Goal: Task Accomplishment & Management: Complete application form

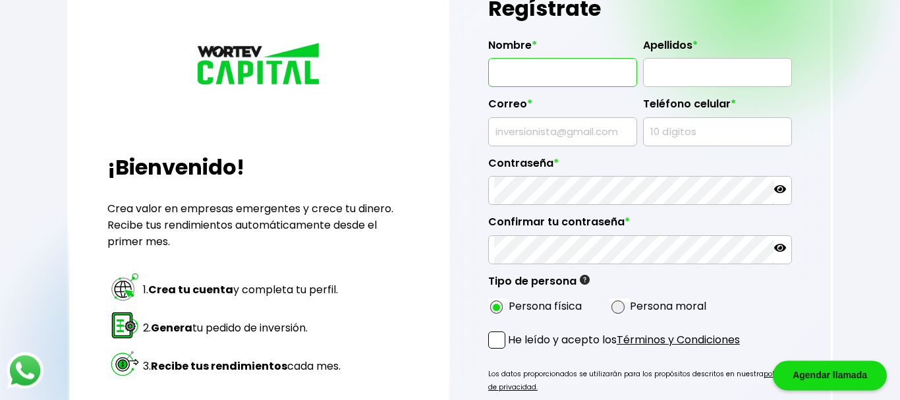
scroll to position [67, 0]
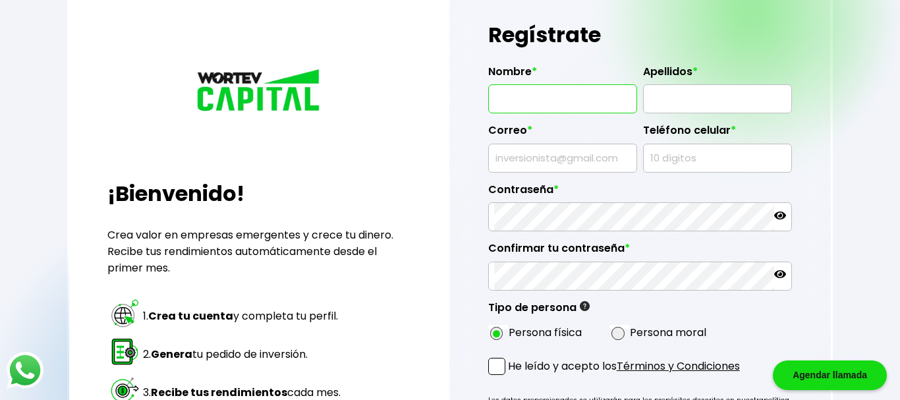
click at [545, 104] on input "text" at bounding box center [562, 99] width 137 height 28
type input "[PERSON_NAME]"
type input "DE [PERSON_NAME]"
click at [568, 162] on input "text" at bounding box center [562, 158] width 137 height 28
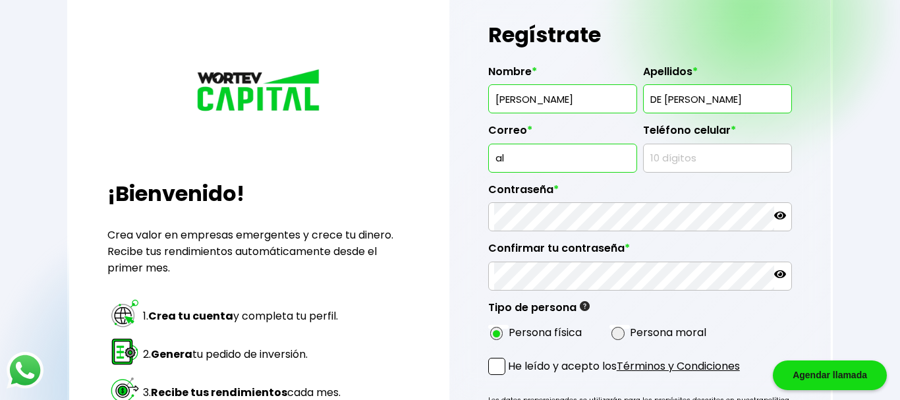
type input "a"
type input "[EMAIL_ADDRESS][DOMAIN_NAME]"
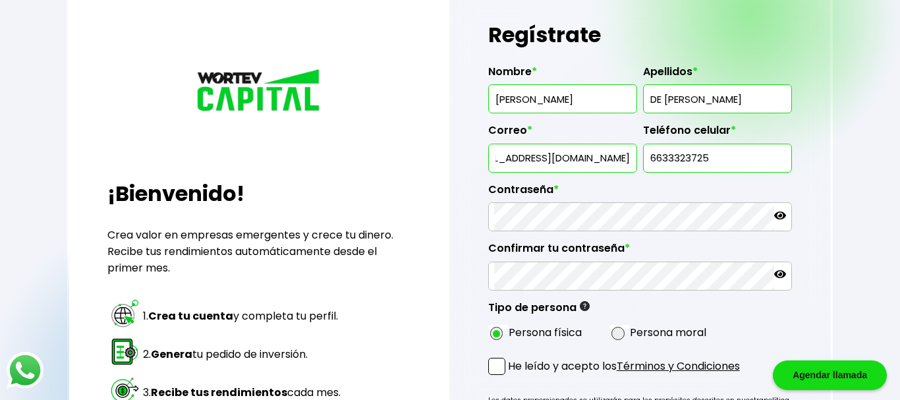
type input "6633323725"
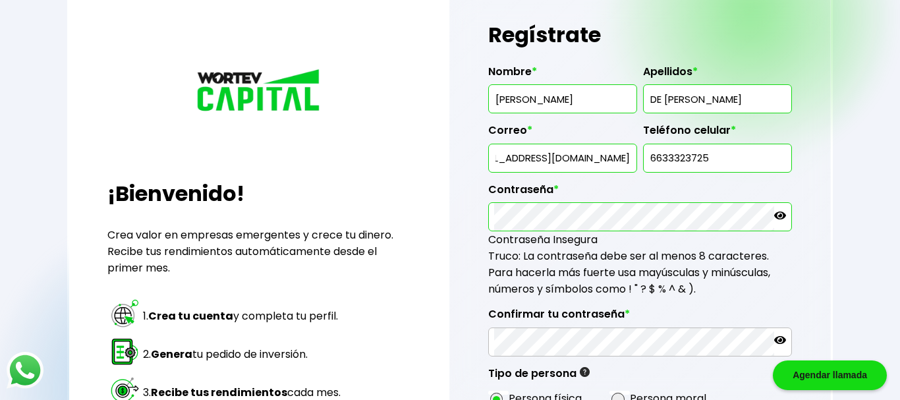
click at [777, 213] on icon at bounding box center [780, 215] width 12 height 8
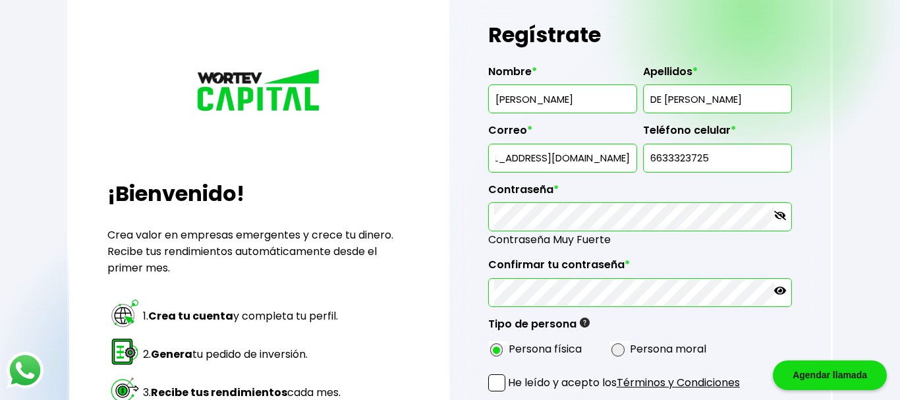
click at [774, 285] on div at bounding box center [640, 292] width 304 height 29
click at [784, 290] on icon at bounding box center [780, 290] width 12 height 8
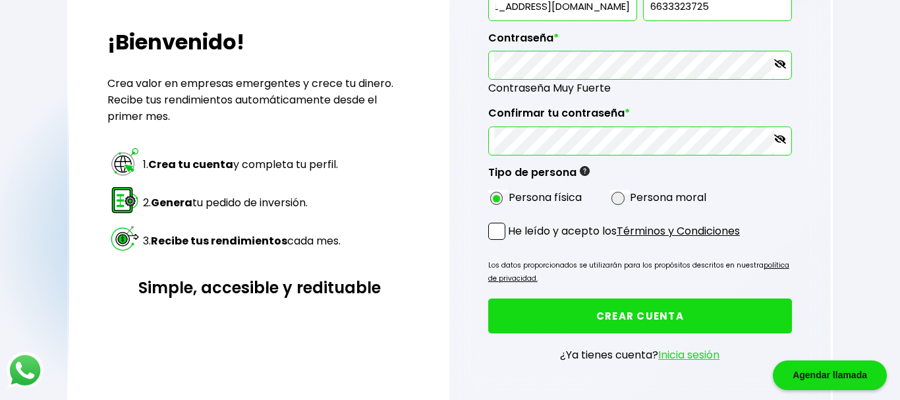
scroll to position [263, 0]
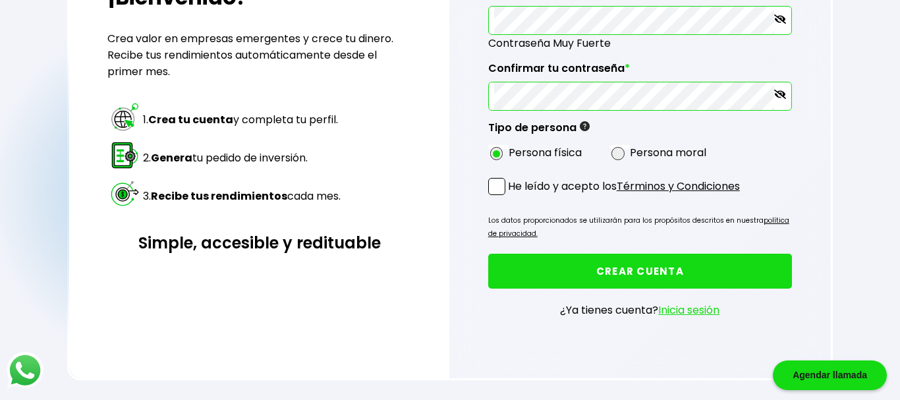
click at [495, 190] on span at bounding box center [496, 186] width 17 height 17
click at [510, 196] on input "He leído y acepto los Términos y Condiciones" at bounding box center [510, 196] width 0 height 0
click at [636, 273] on button "CREAR CUENTA" at bounding box center [640, 271] width 304 height 35
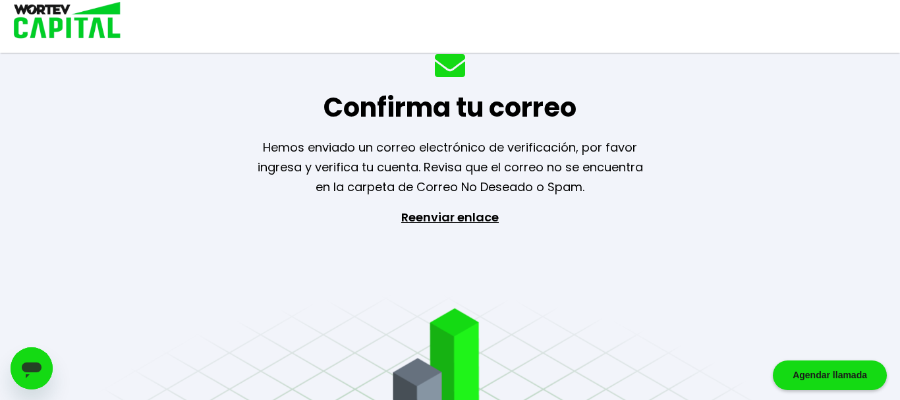
click at [639, 242] on div "Confirma tu correo Hemos enviado un correo electrónico de verificación, por fav…" at bounding box center [450, 200] width 900 height 400
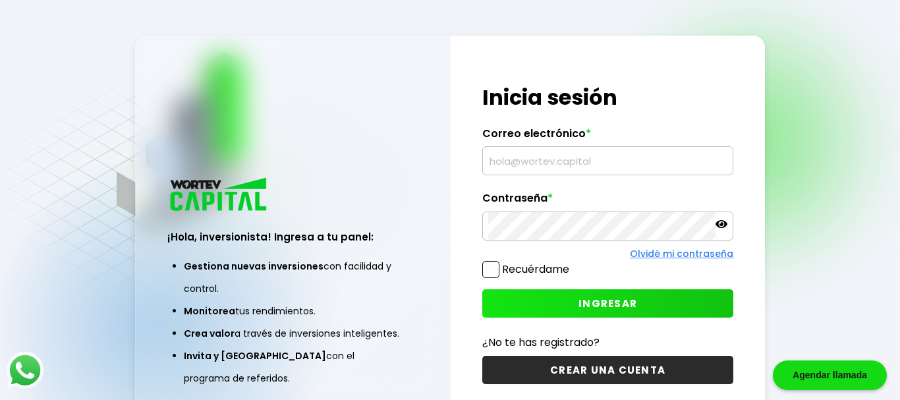
type input "[EMAIL_ADDRESS][DOMAIN_NAME]"
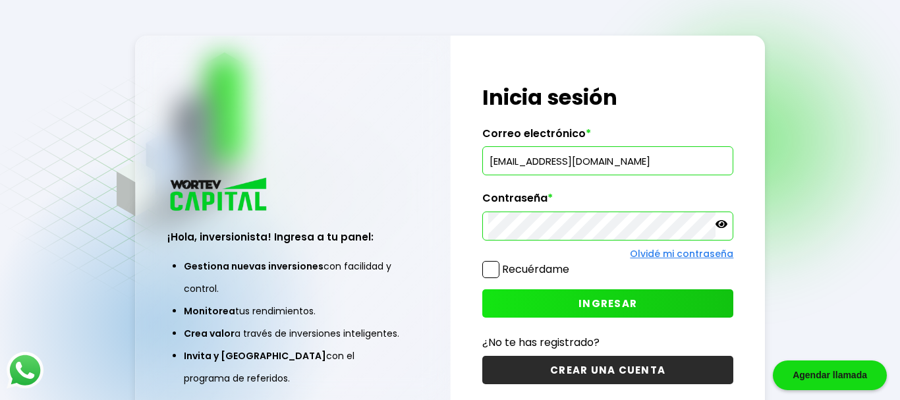
click at [493, 268] on span at bounding box center [490, 269] width 17 height 17
click at [572, 263] on input "Recuérdame" at bounding box center [572, 263] width 0 height 0
click at [616, 300] on span "INGRESAR" at bounding box center [607, 303] width 59 height 14
